Goal: Information Seeking & Learning: Learn about a topic

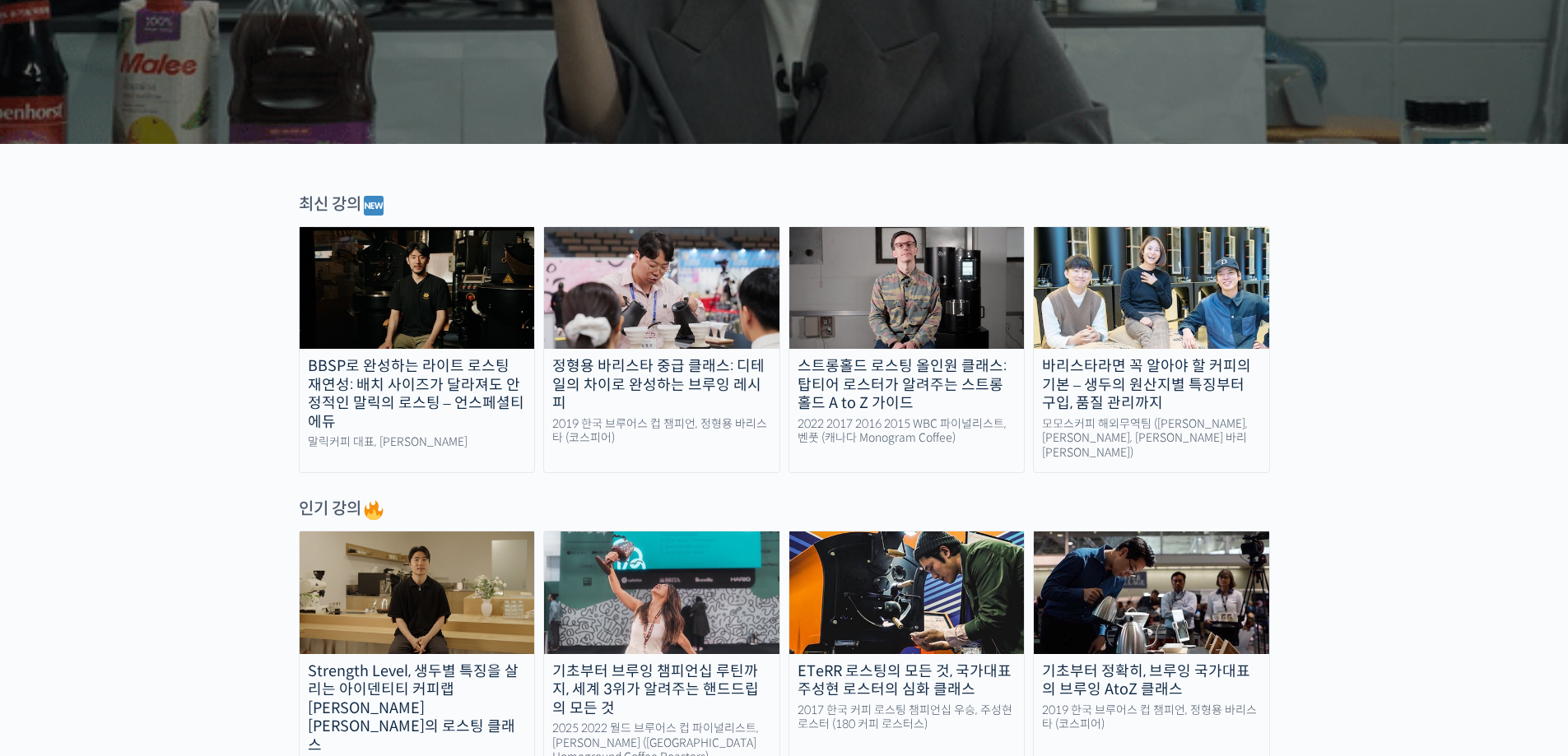
click at [1226, 390] on div "바리스타라면 꼭 알아야 할 커피의 기본 – 생두의 원산지별 특징부터 구입, 품질 관리까지" at bounding box center [1151, 385] width 235 height 56
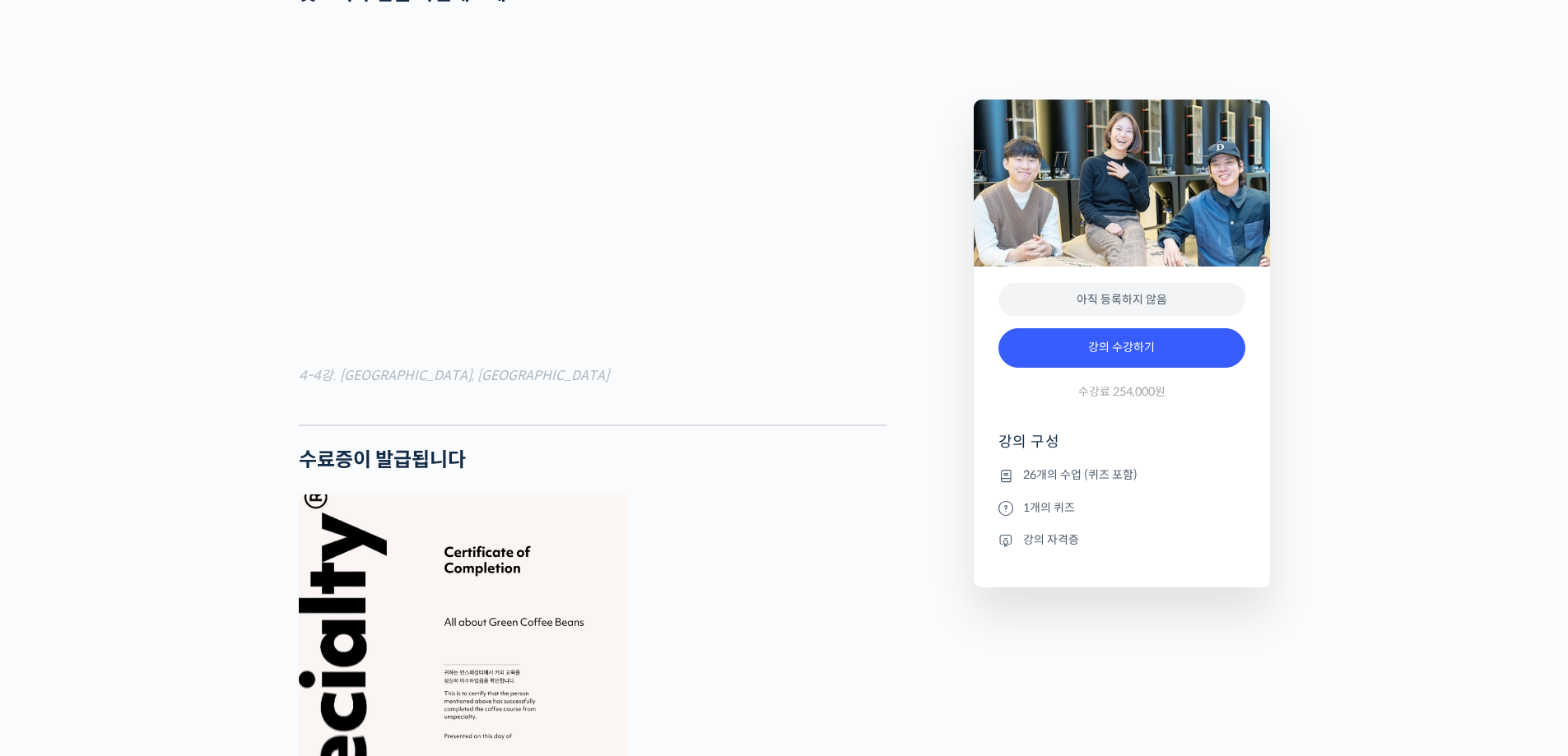
scroll to position [5621, 0]
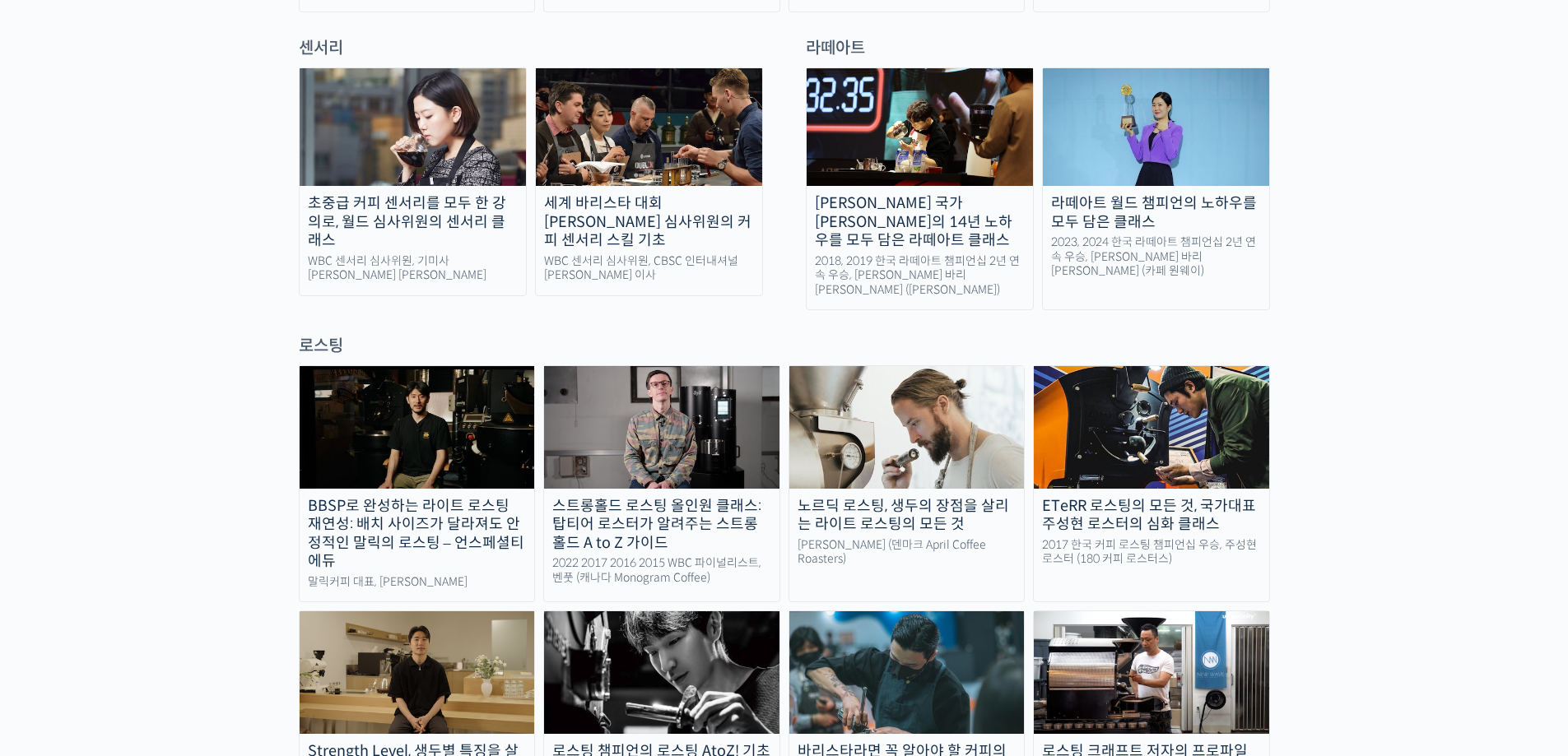
scroll to position [1371, 0]
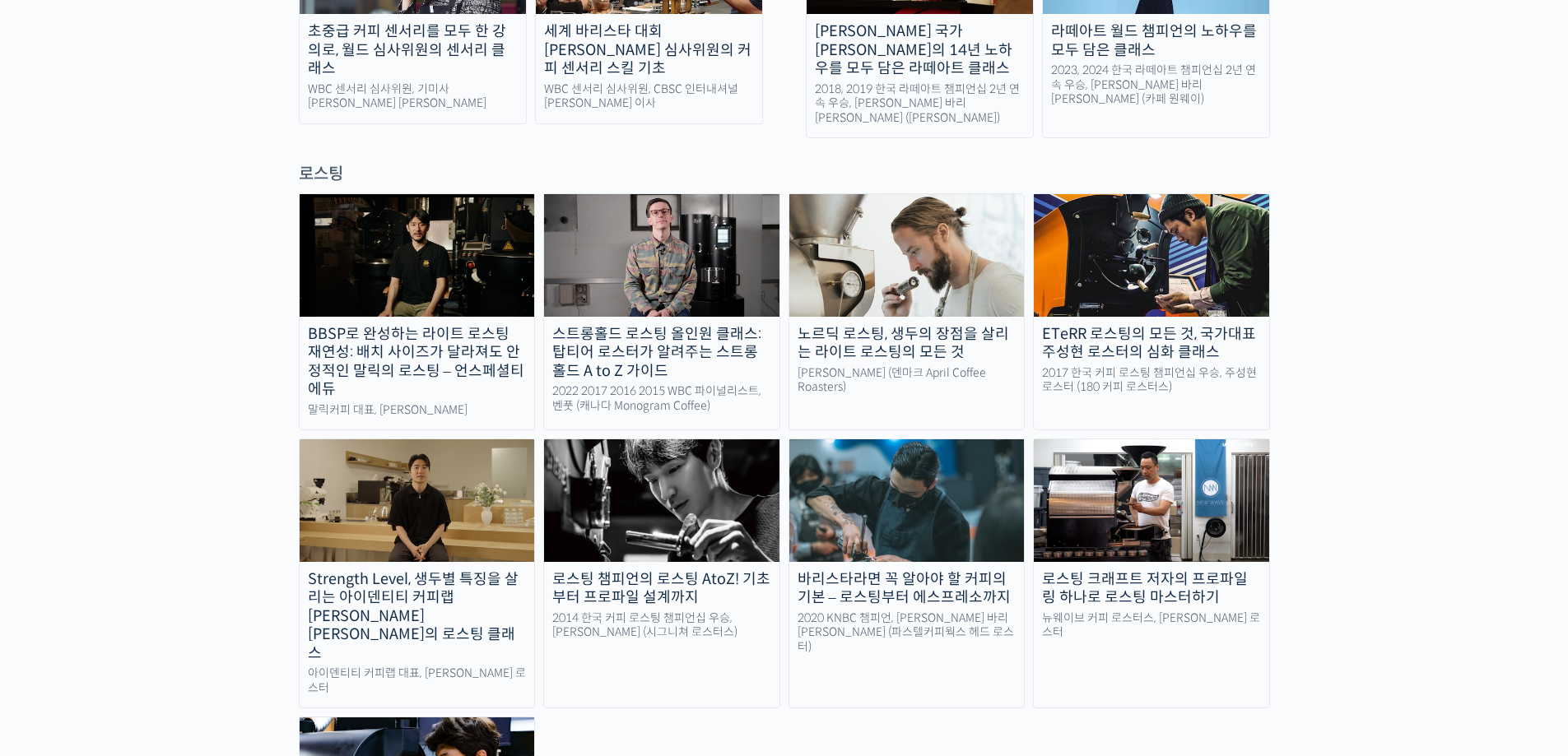
click at [375, 439] on img at bounding box center [417, 500] width 235 height 122
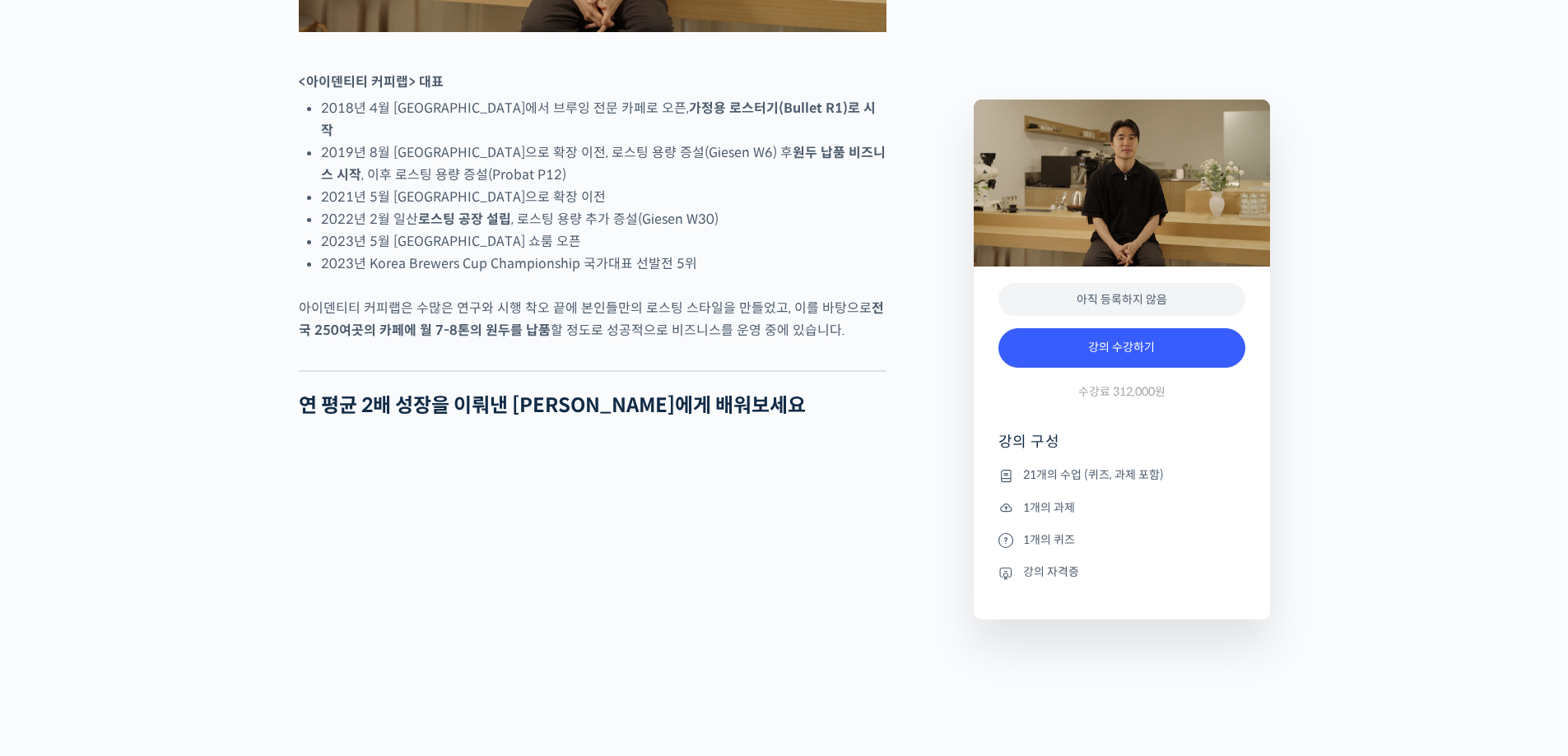
scroll to position [1371, 0]
